Goal: Task Accomplishment & Management: Manage account settings

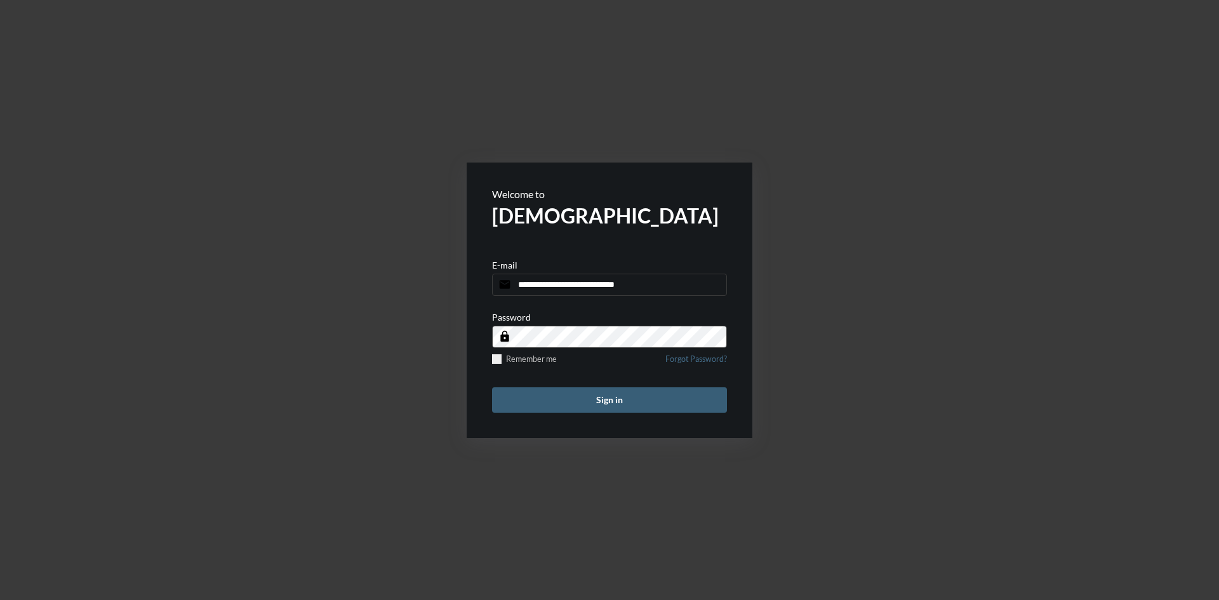
click at [622, 396] on button "Sign in" at bounding box center [609, 399] width 235 height 25
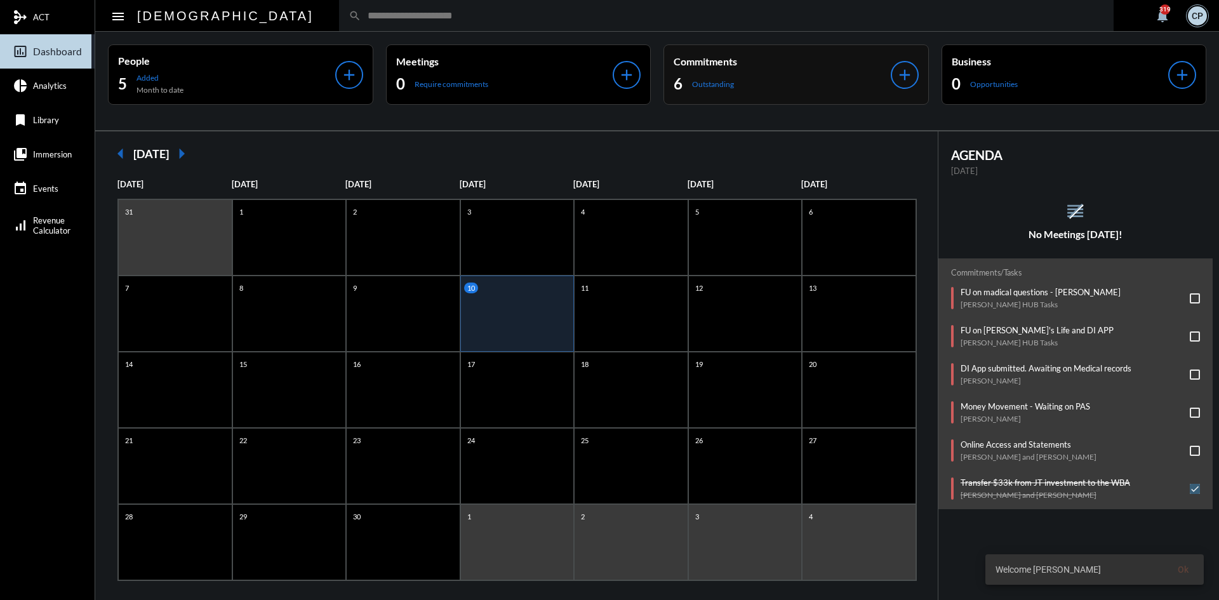
click at [734, 88] on div "6 Outstanding" at bounding box center [782, 84] width 217 height 20
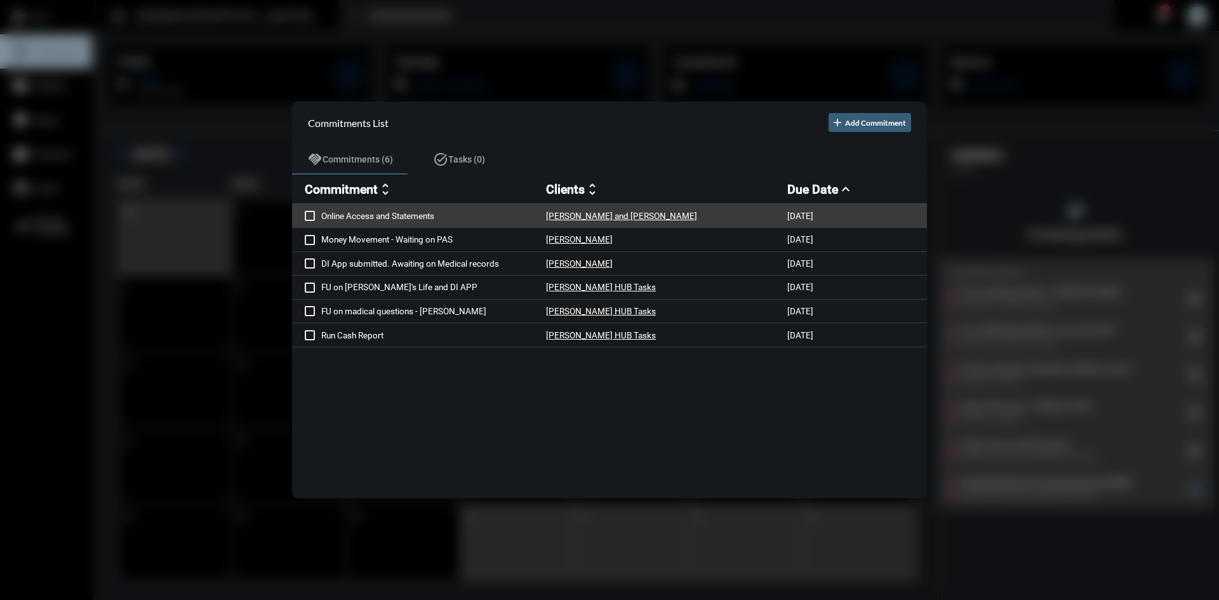
click at [427, 217] on p "Online Access and Statements" at bounding box center [433, 216] width 225 height 10
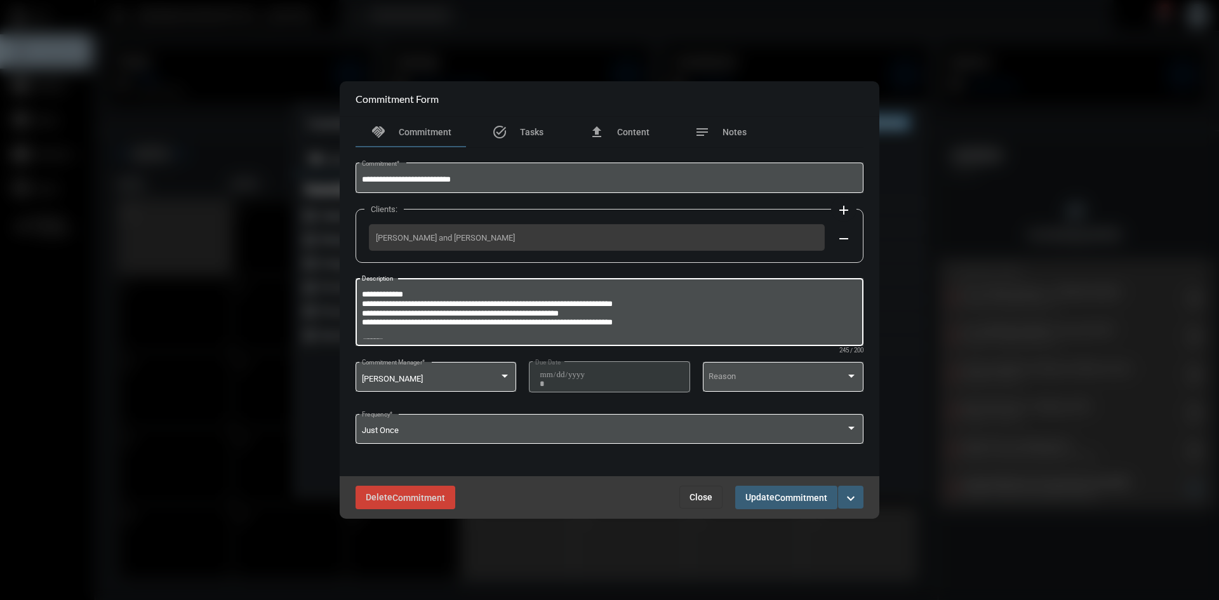
drag, startPoint x: 658, startPoint y: 322, endPoint x: 361, endPoint y: 284, distance: 298.9
click at [362, 284] on div "**********" at bounding box center [610, 311] width 496 height 70
click at [693, 497] on span "Close" at bounding box center [701, 497] width 23 height 10
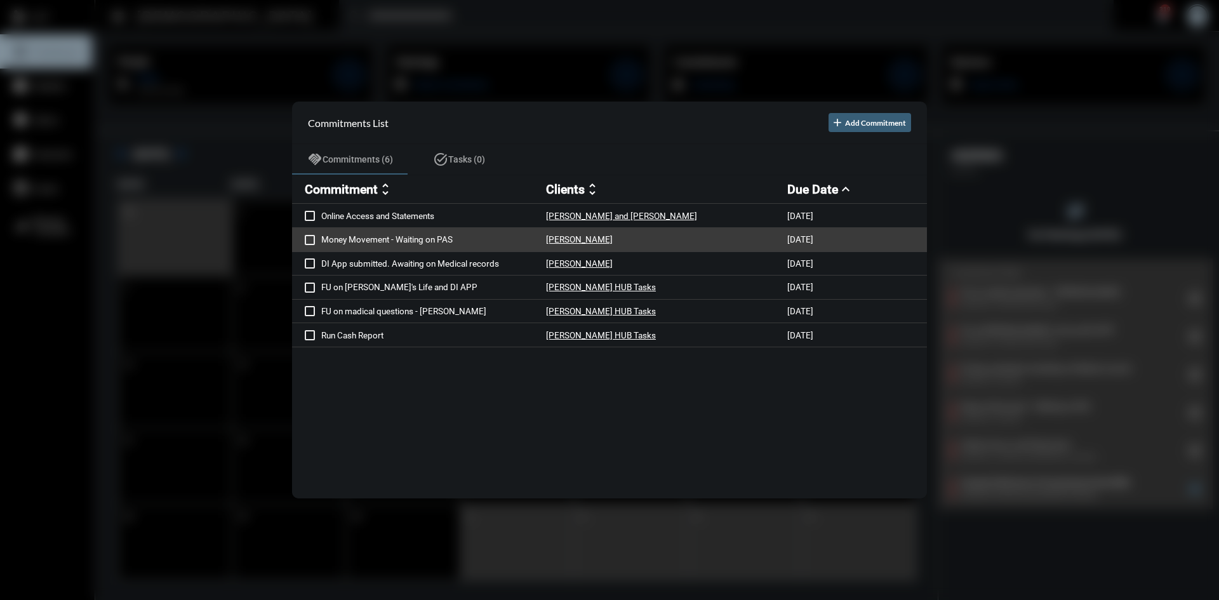
click at [425, 236] on p "Money Movement - Waiting on PAS" at bounding box center [433, 239] width 225 height 10
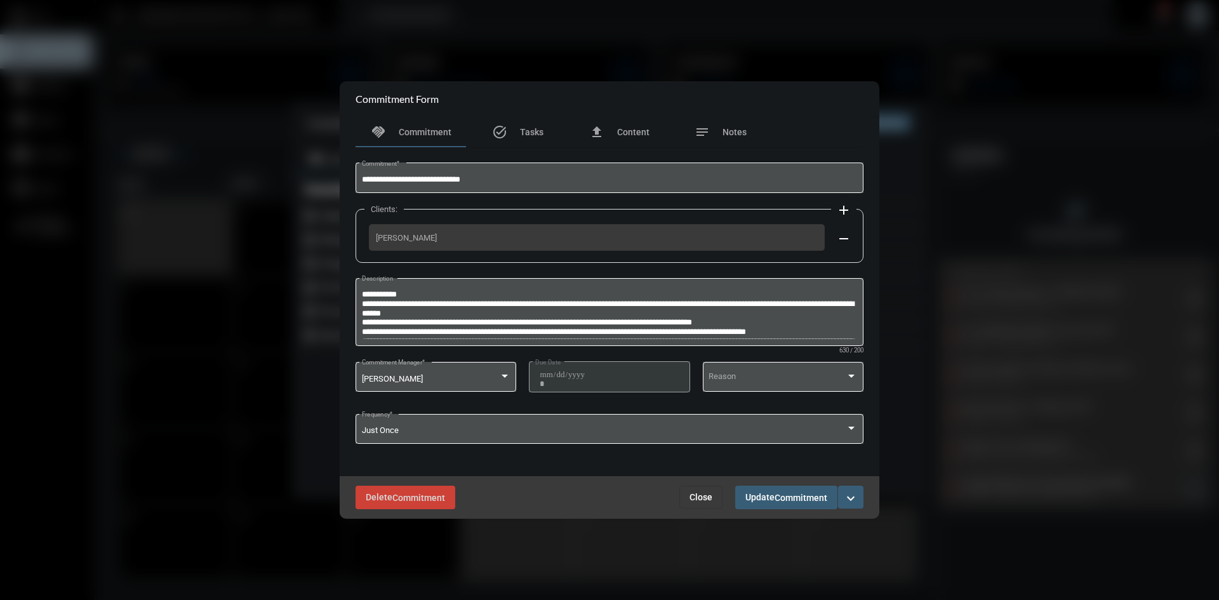
click at [696, 495] on span "Close" at bounding box center [701, 497] width 23 height 10
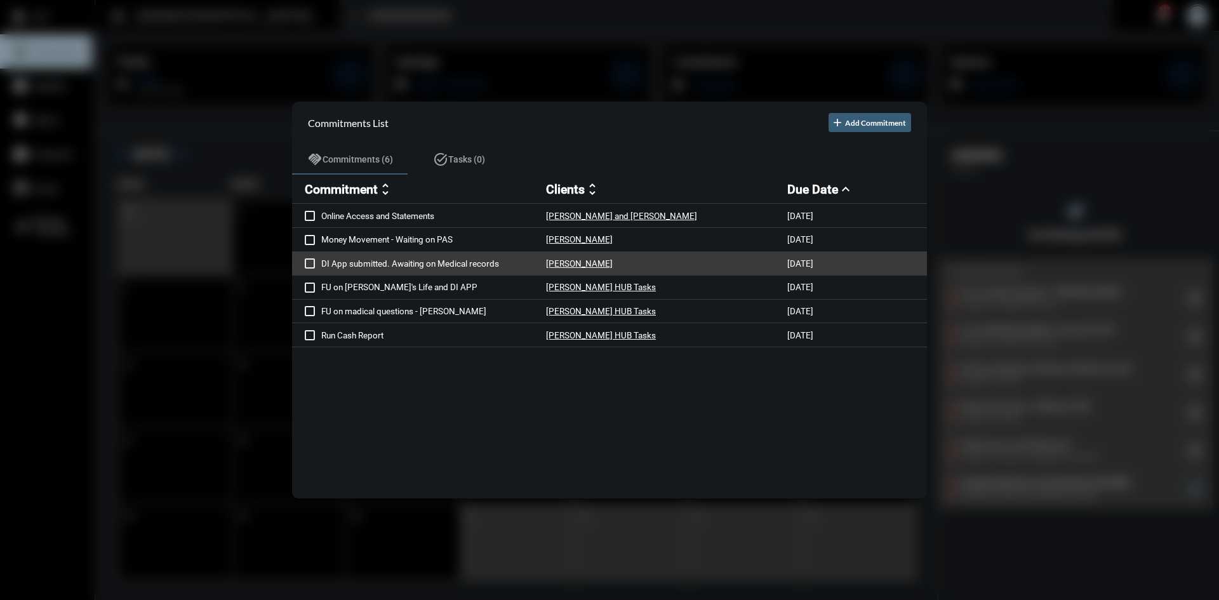
click at [451, 263] on p "DI App submitted. Awaiting on Medical records" at bounding box center [433, 263] width 225 height 10
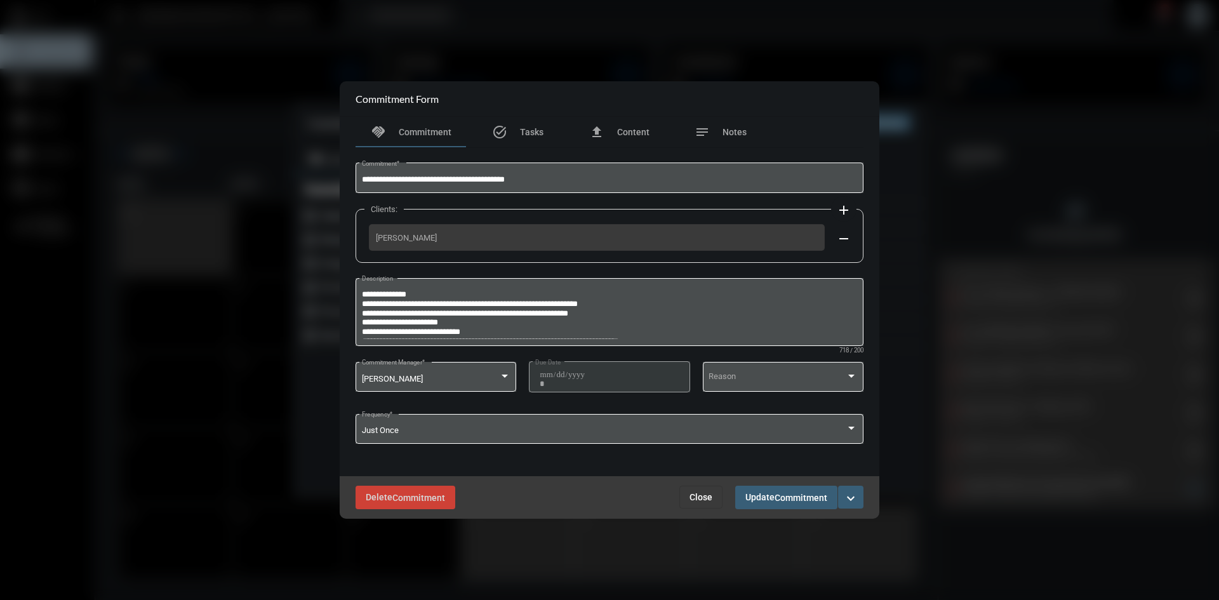
click at [851, 497] on mat-icon "expand_more" at bounding box center [850, 498] width 15 height 15
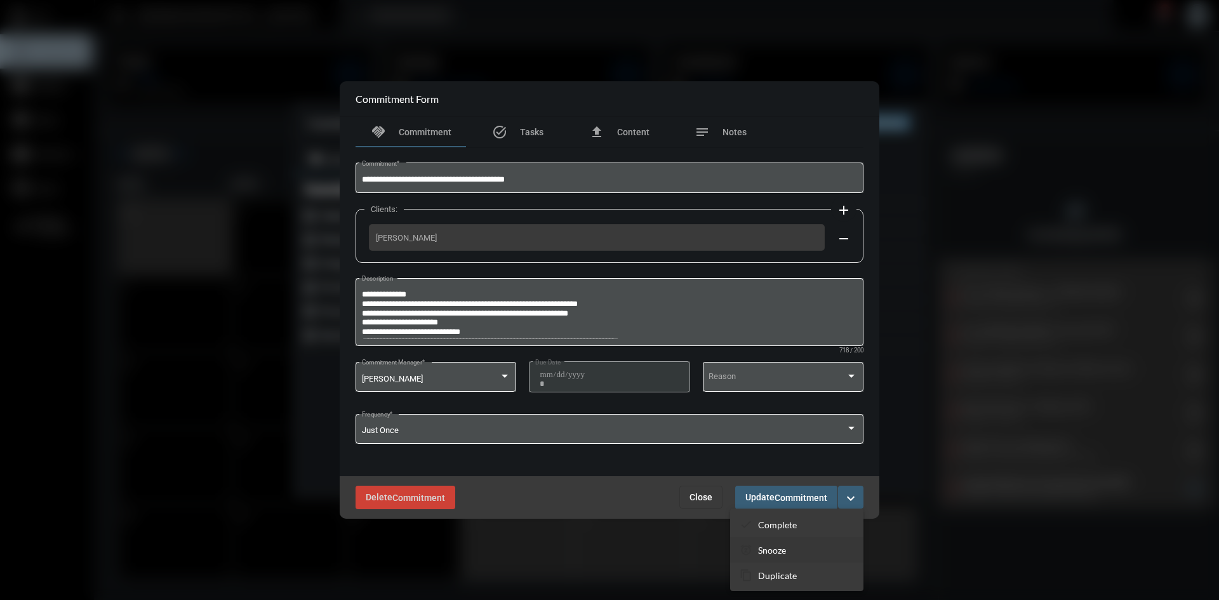
click at [772, 555] on p "Snooze" at bounding box center [772, 550] width 28 height 11
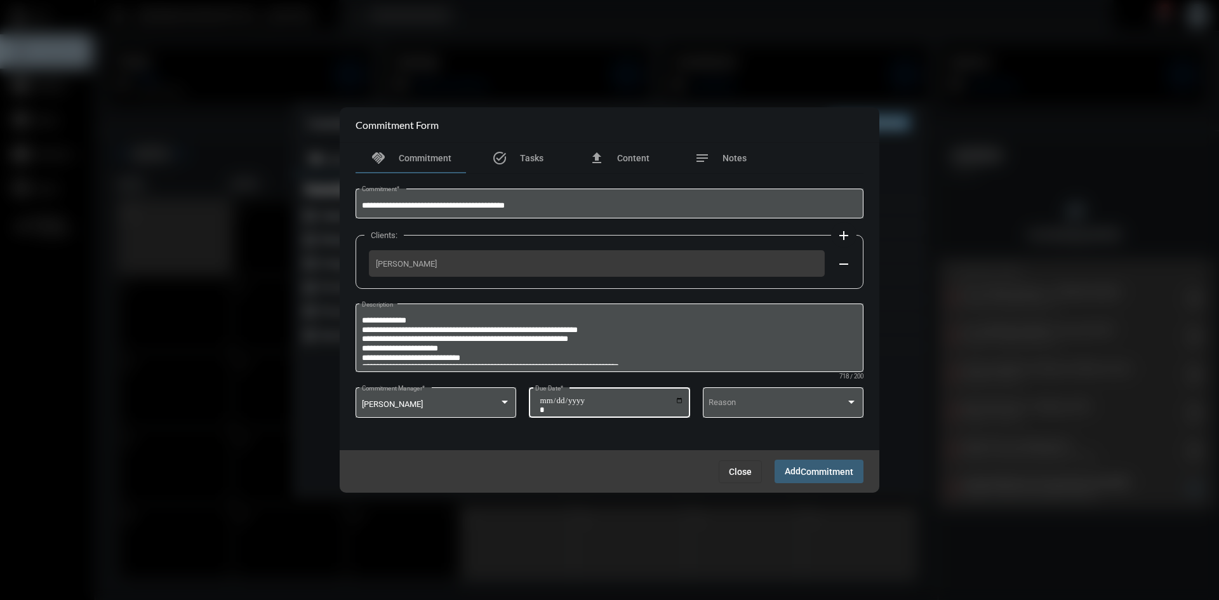
click at [679, 402] on input "**********" at bounding box center [612, 405] width 144 height 18
type input "**********"
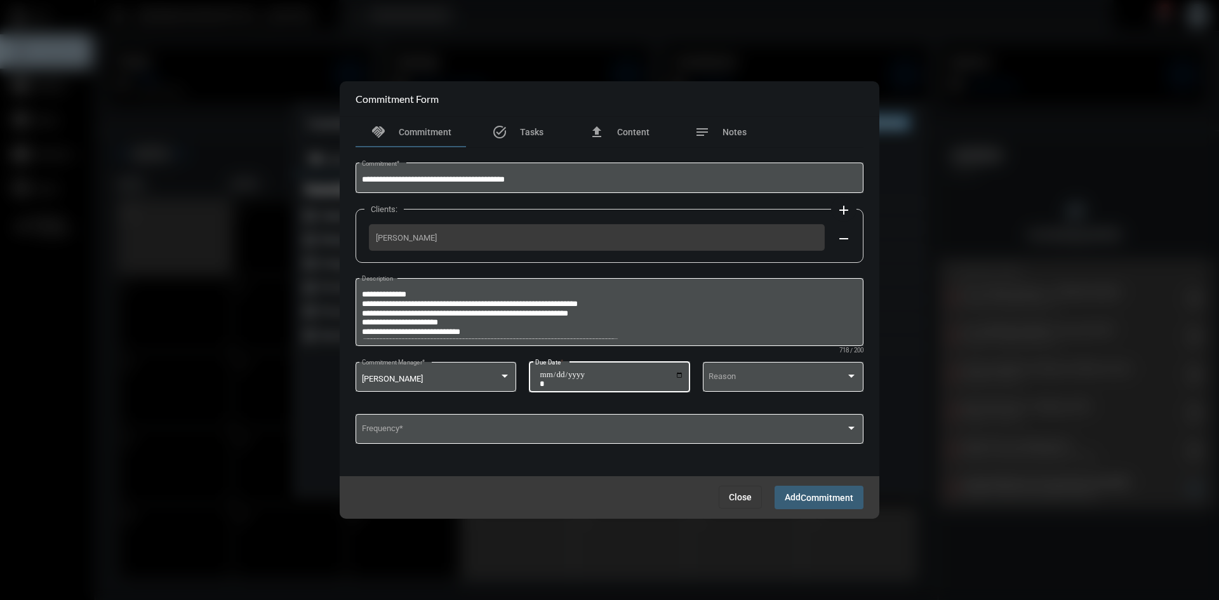
click at [851, 493] on span "Commitment" at bounding box center [827, 498] width 53 height 10
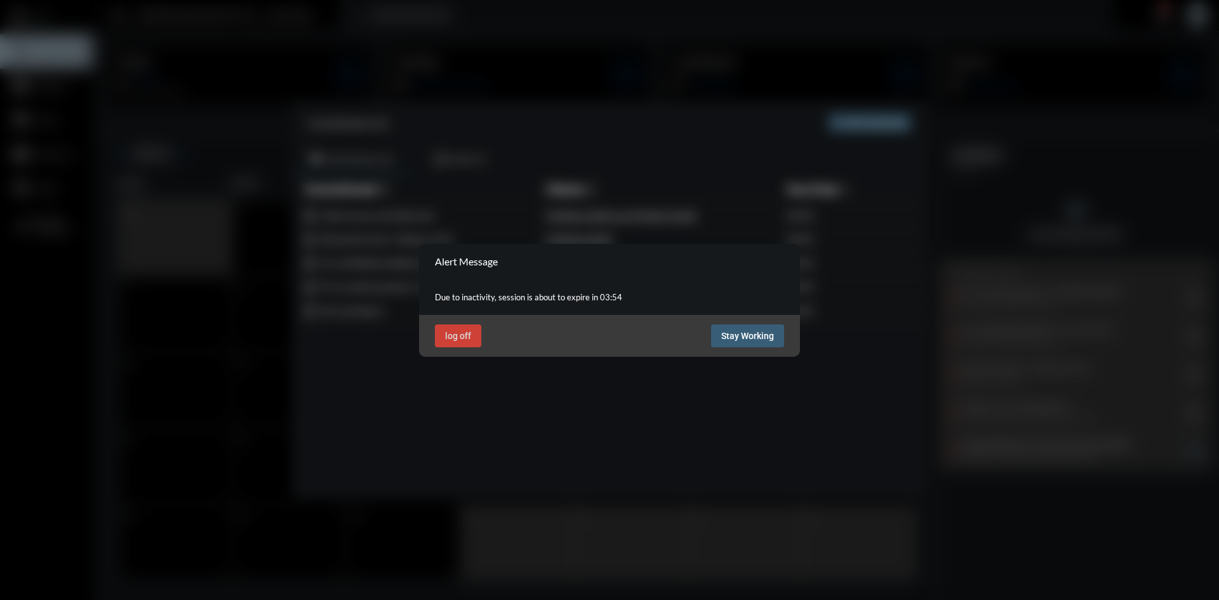
click at [740, 337] on span "Stay Working" at bounding box center [747, 336] width 53 height 10
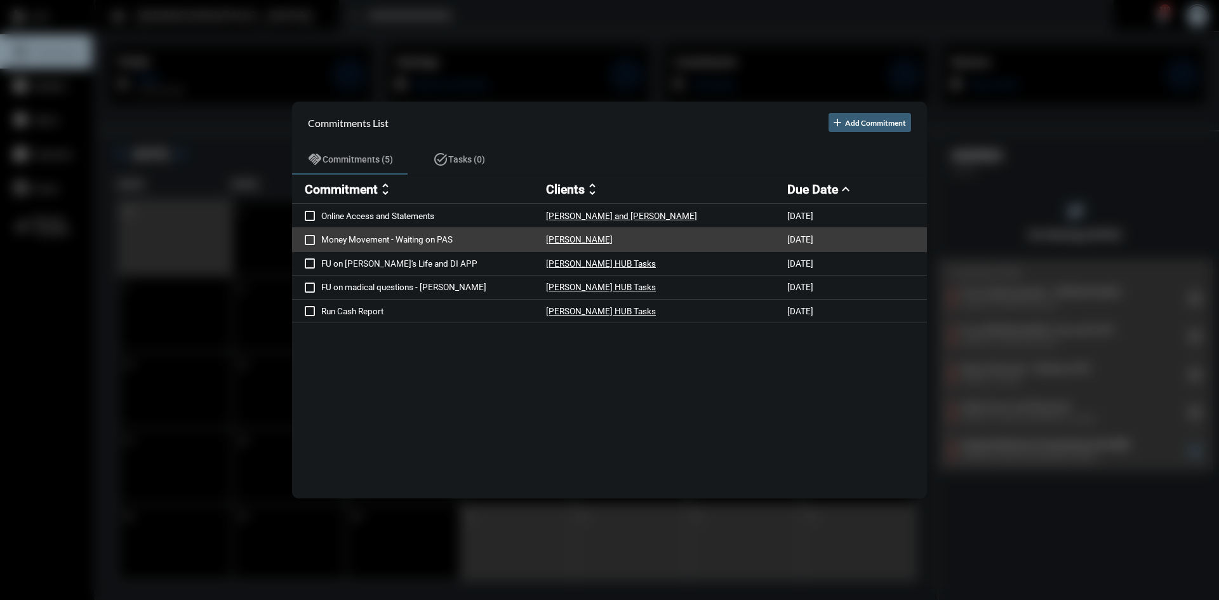
click at [401, 239] on p "Money Movement - Waiting on PAS" at bounding box center [433, 239] width 225 height 10
